Goal: Information Seeking & Learning: Learn about a topic

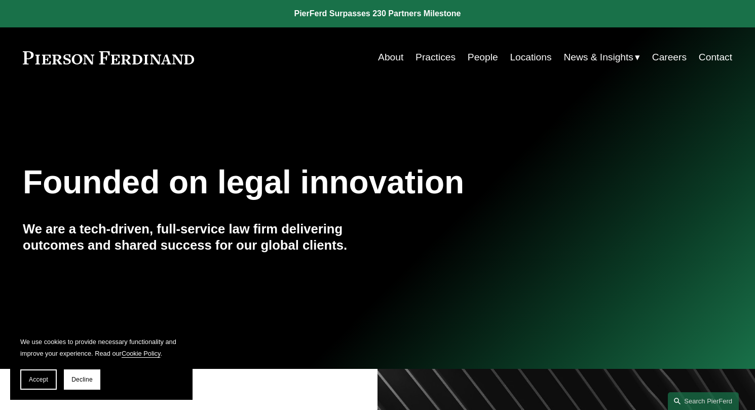
click at [445, 58] on link "Practices" at bounding box center [436, 57] width 40 height 19
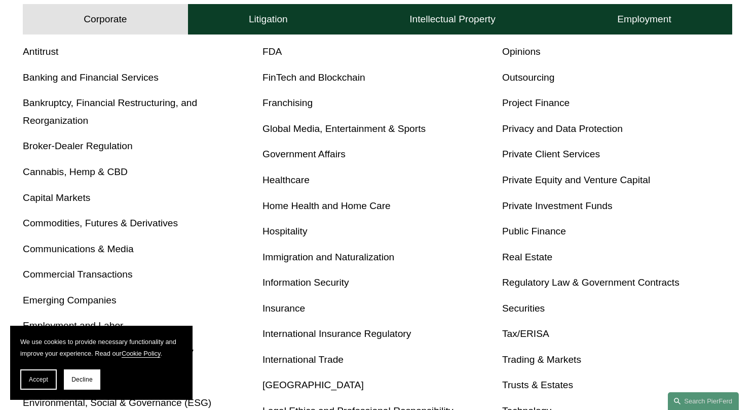
scroll to position [422, 0]
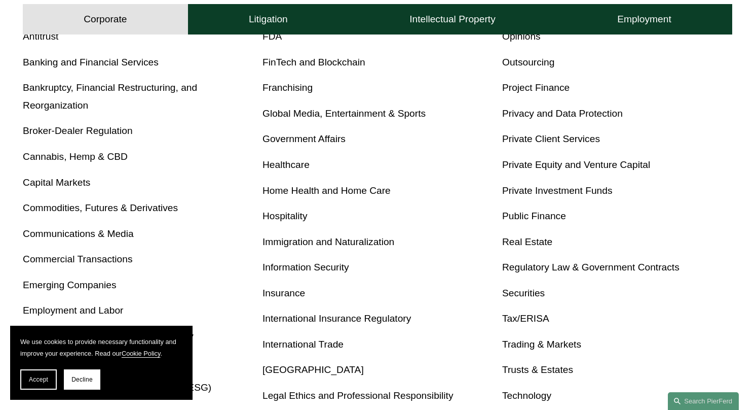
click at [520, 295] on link "Securities" at bounding box center [523, 292] width 43 height 11
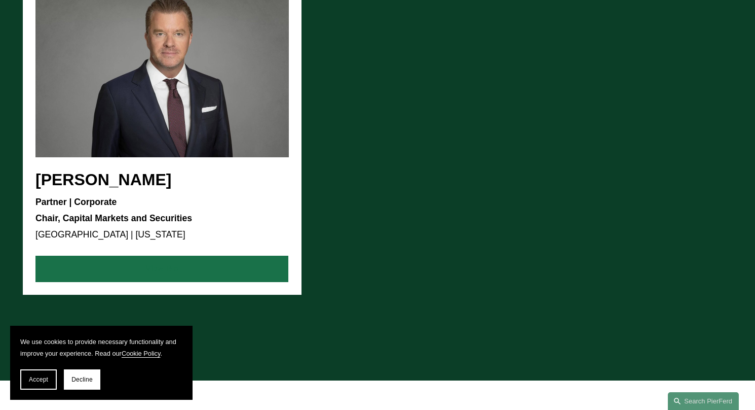
scroll to position [990, 0]
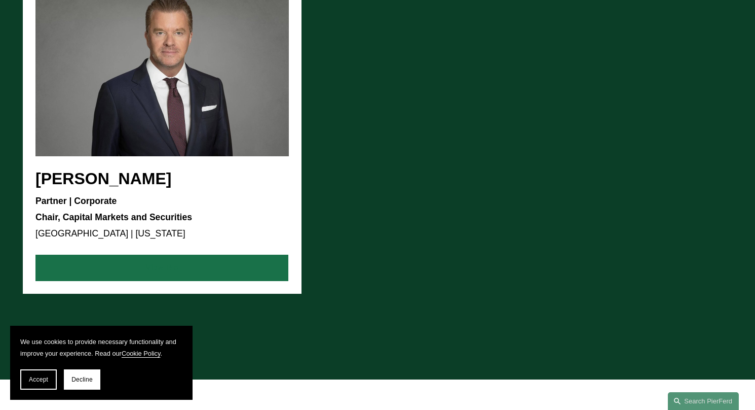
click at [216, 261] on link "View Bio" at bounding box center [161, 267] width 253 height 26
